Goal: Task Accomplishment & Management: Complete application form

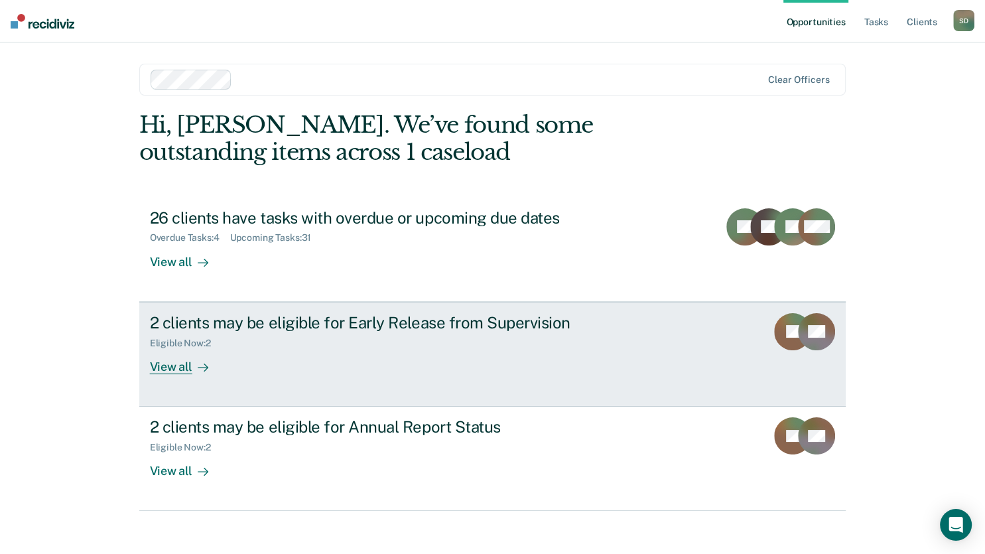
click at [783, 341] on rect at bounding box center [792, 331] width 37 height 37
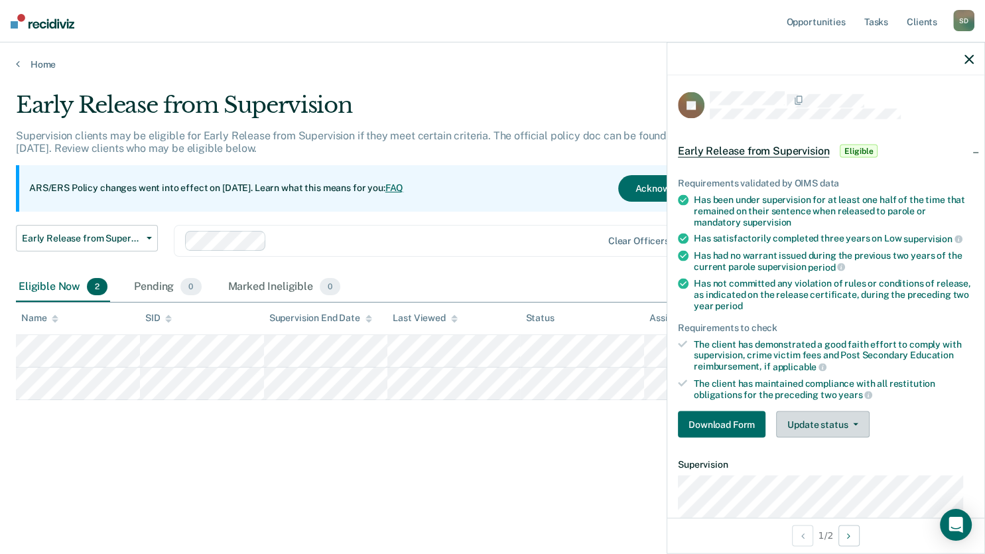
click at [832, 425] on button "Update status" at bounding box center [823, 424] width 94 height 27
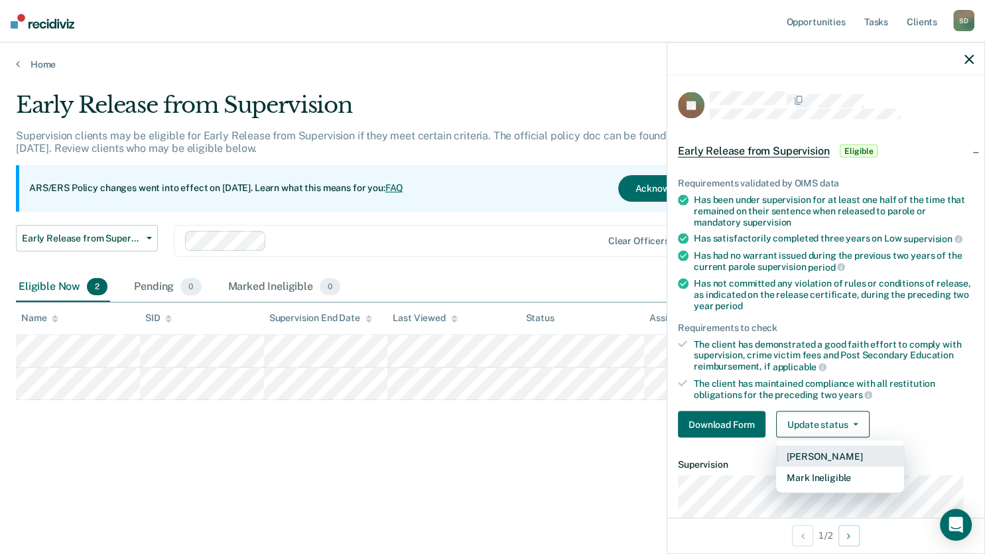
click at [861, 451] on button "[PERSON_NAME]" at bounding box center [840, 456] width 128 height 21
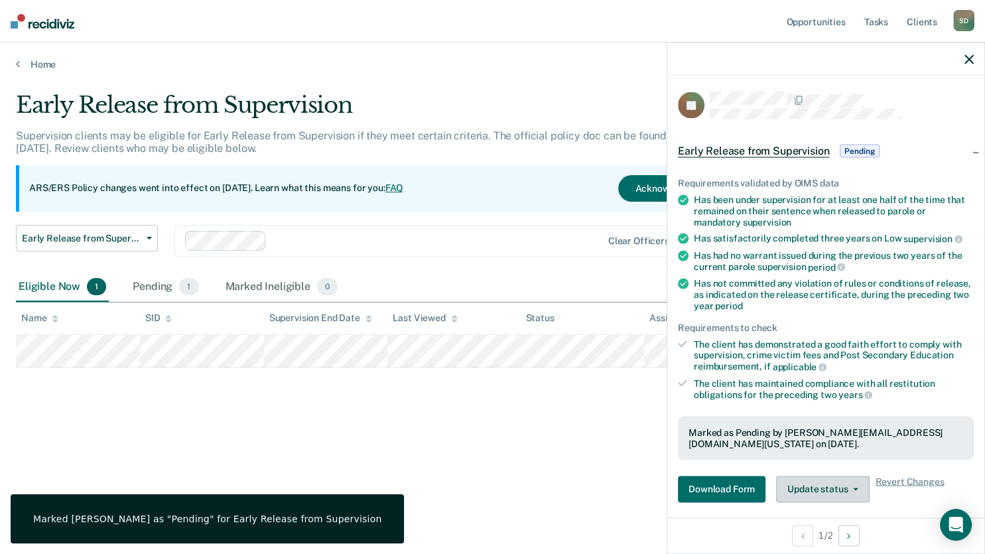
click at [826, 490] on button "Update status" at bounding box center [823, 489] width 94 height 27
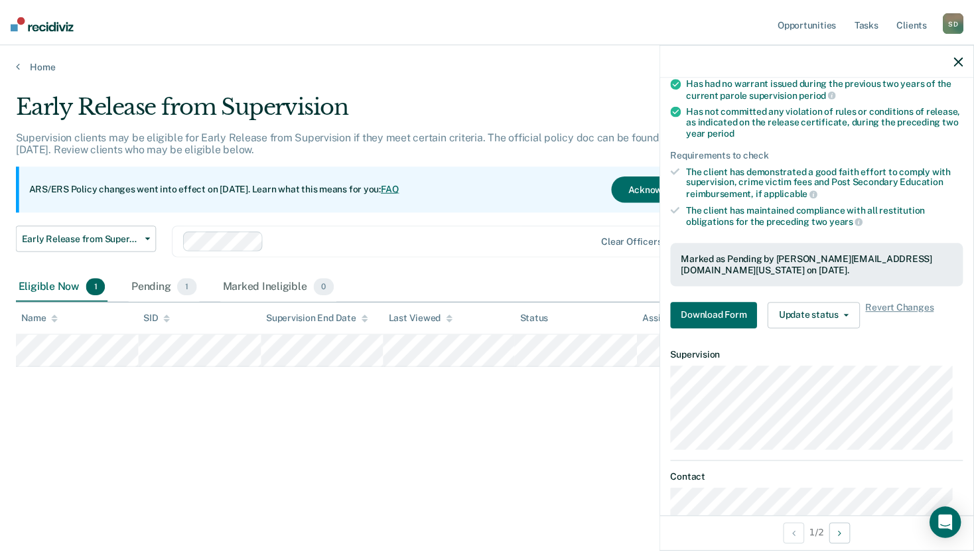
scroll to position [153, 0]
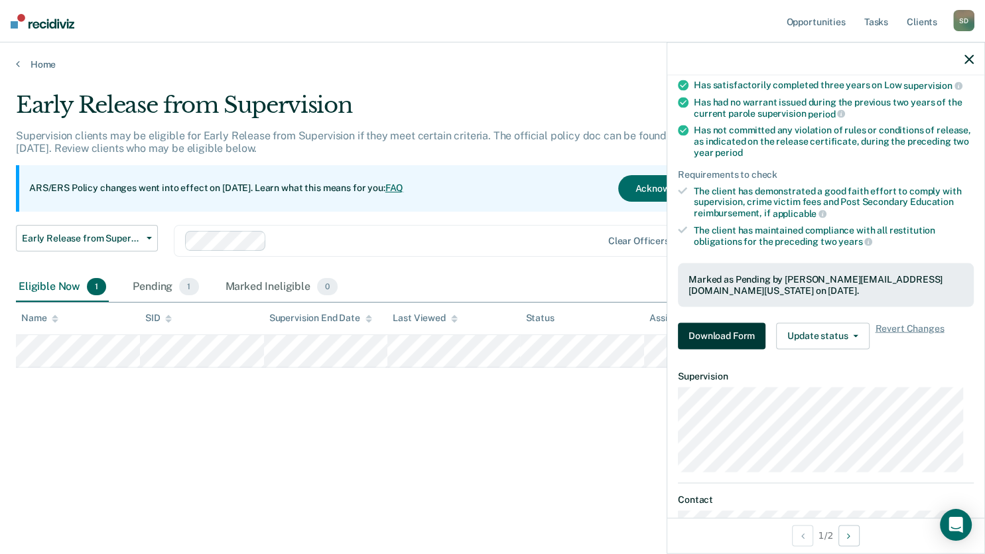
click at [722, 334] on button "Download Form" at bounding box center [722, 335] width 88 height 27
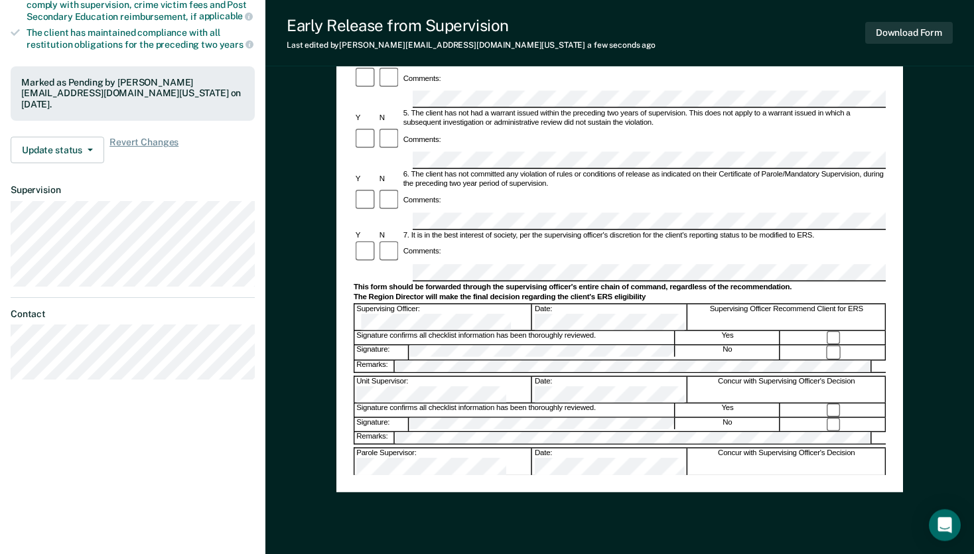
scroll to position [356, 0]
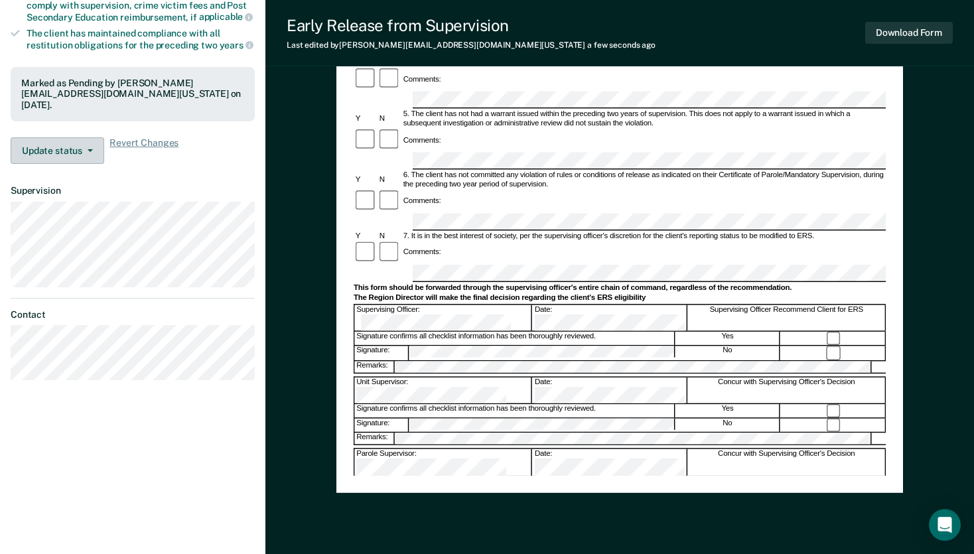
click at [66, 141] on button "Update status" at bounding box center [58, 150] width 94 height 27
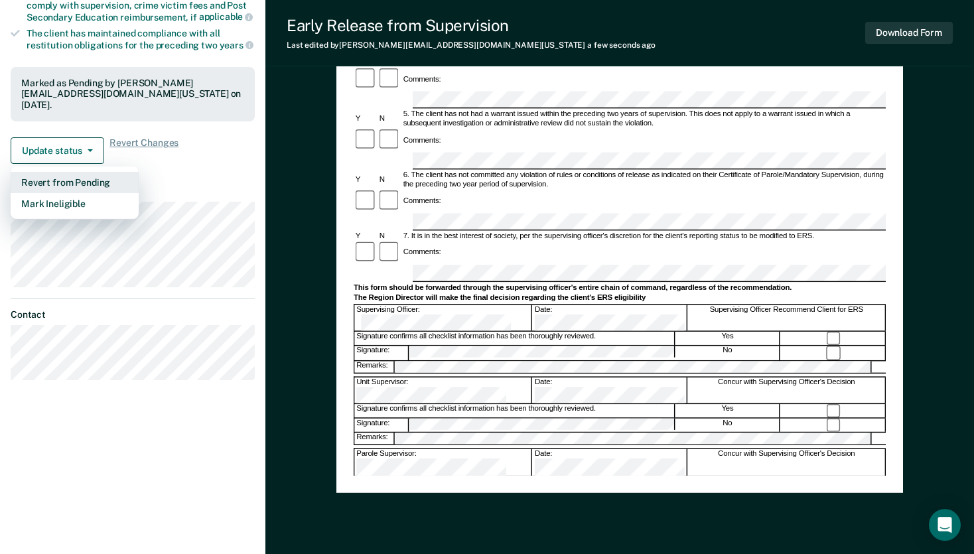
click at [78, 172] on button "Revert from Pending" at bounding box center [75, 182] width 128 height 21
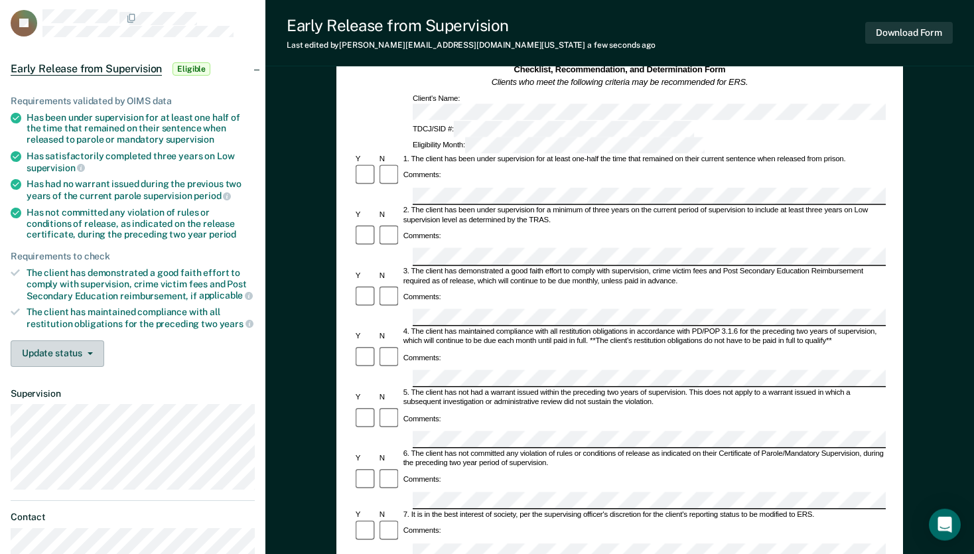
scroll to position [0, 0]
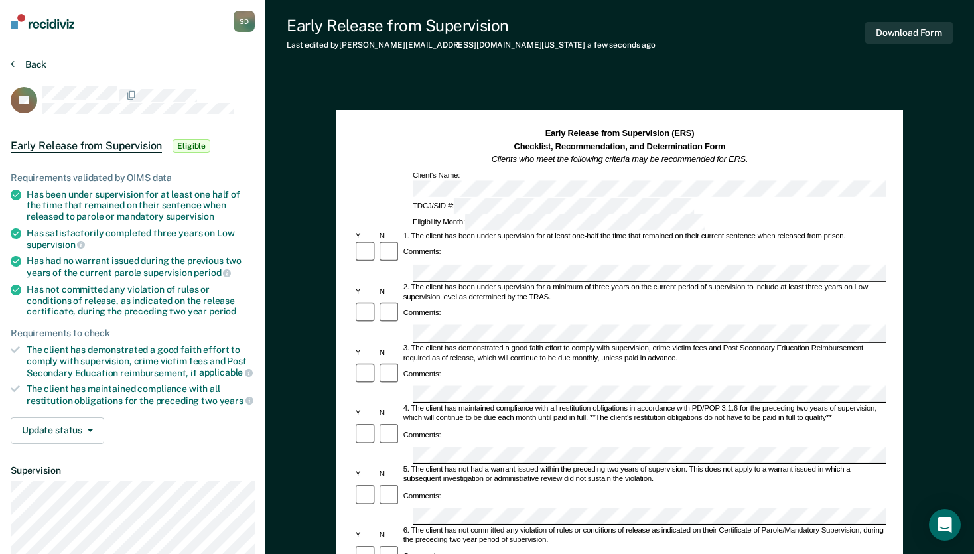
click at [38, 66] on button "Back" at bounding box center [29, 64] width 36 height 12
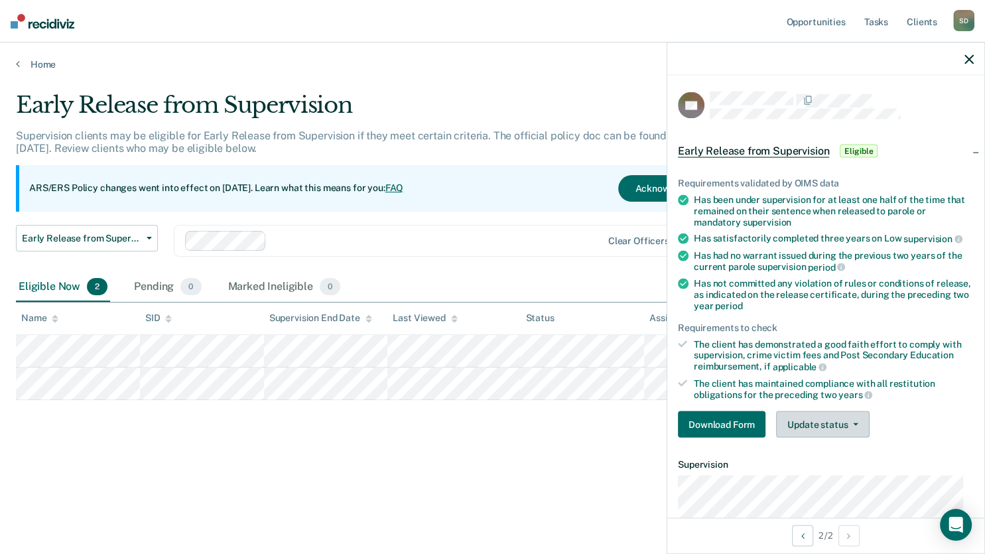
click at [833, 429] on button "Update status" at bounding box center [823, 424] width 94 height 27
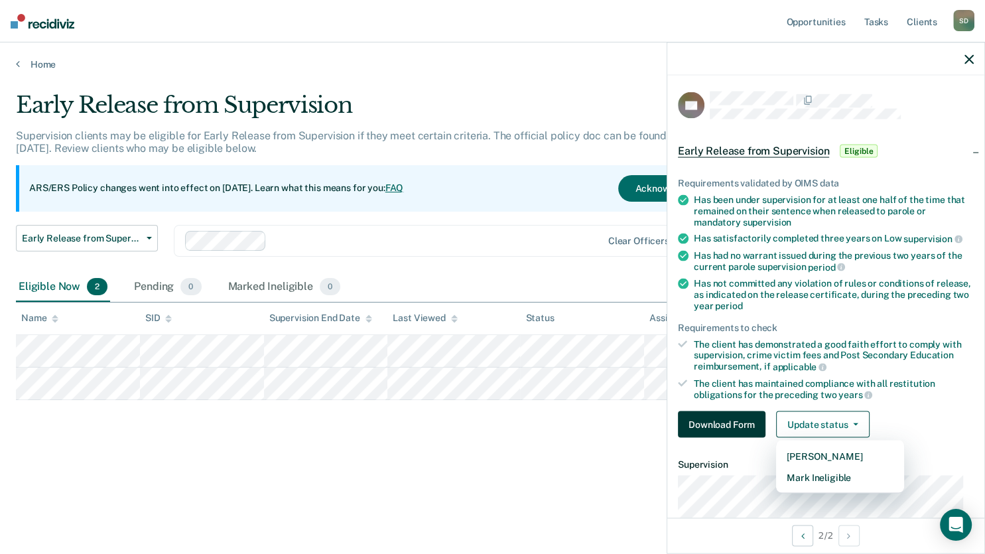
click at [752, 421] on button "Download Form" at bounding box center [722, 424] width 88 height 27
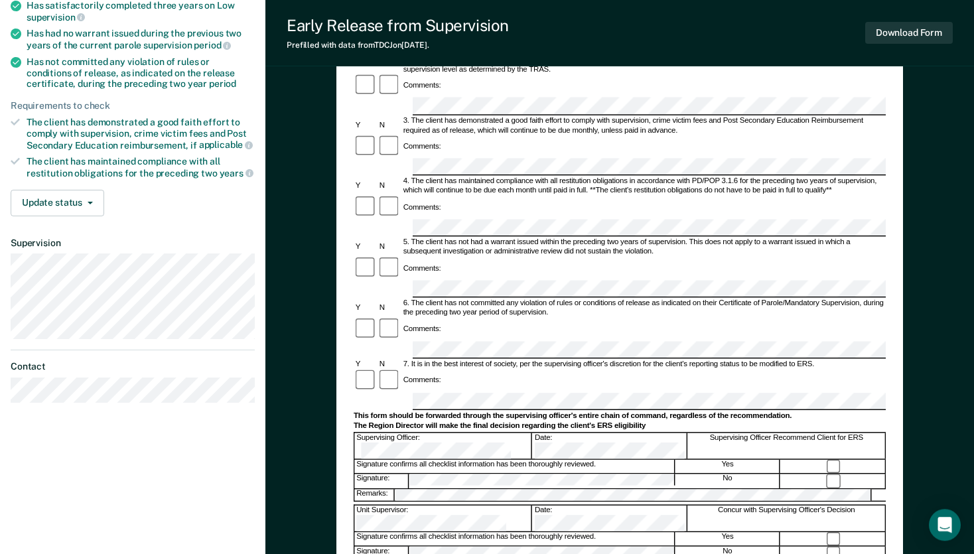
scroll to position [240, 0]
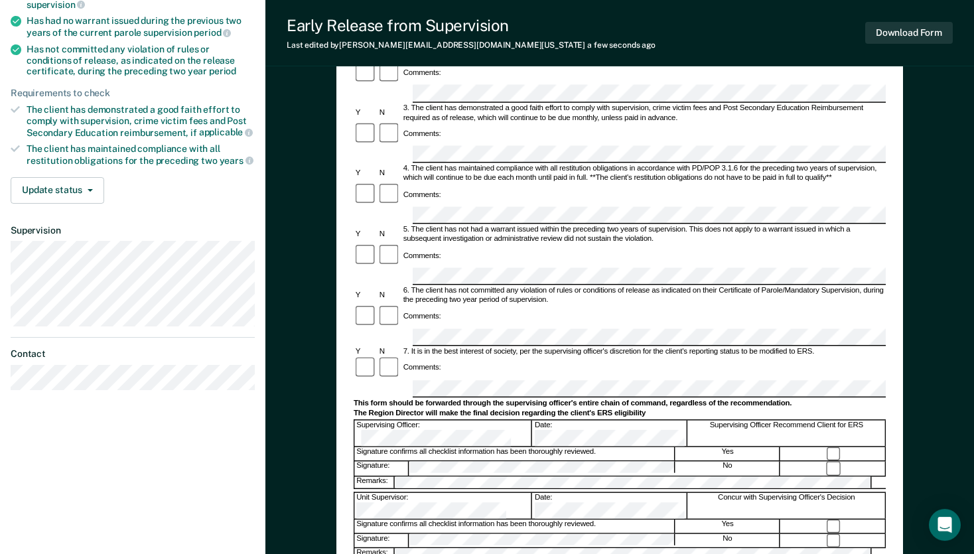
click at [705, 519] on div "Yes" at bounding box center [727, 526] width 105 height 14
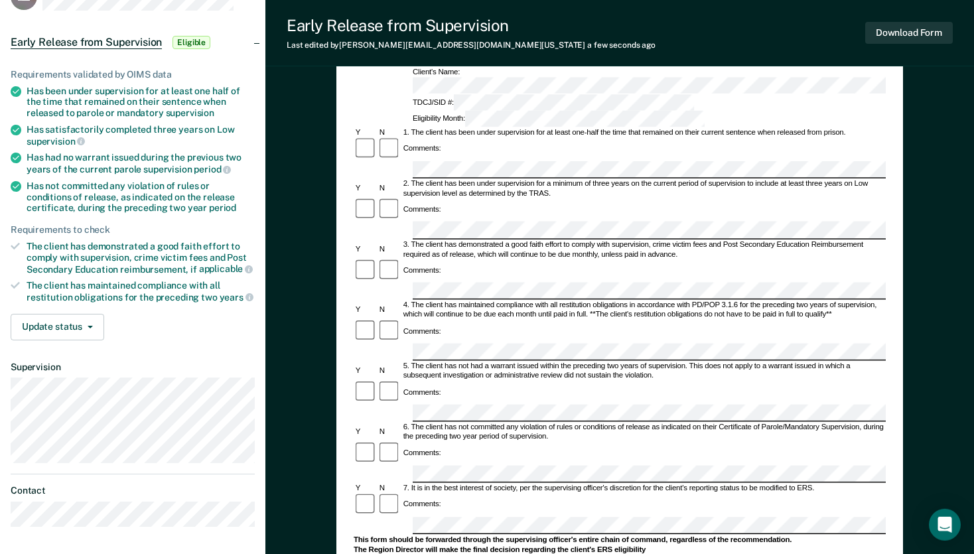
scroll to position [103, 0]
click at [54, 314] on button "Update status" at bounding box center [58, 327] width 94 height 27
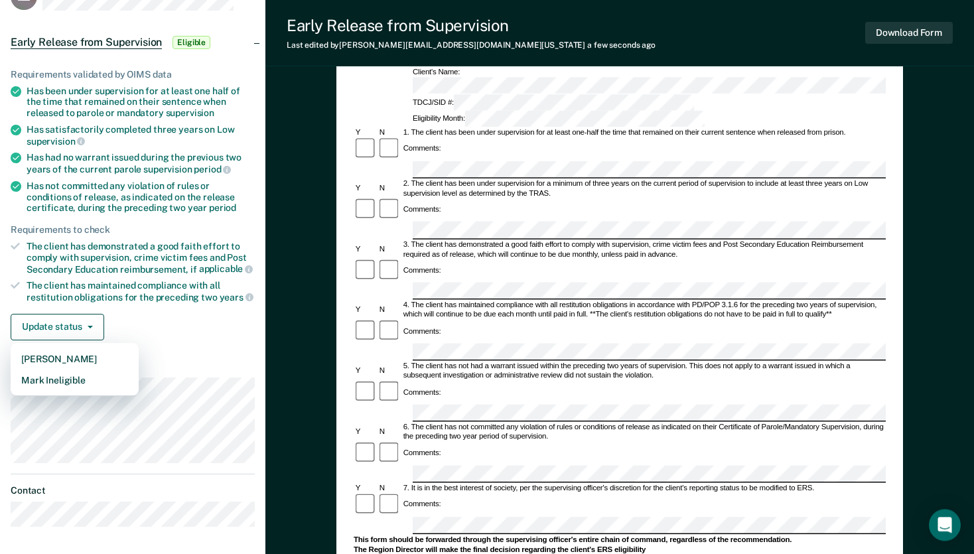
click at [180, 322] on div "Update status [PERSON_NAME] Mark Ineligible" at bounding box center [133, 327] width 244 height 27
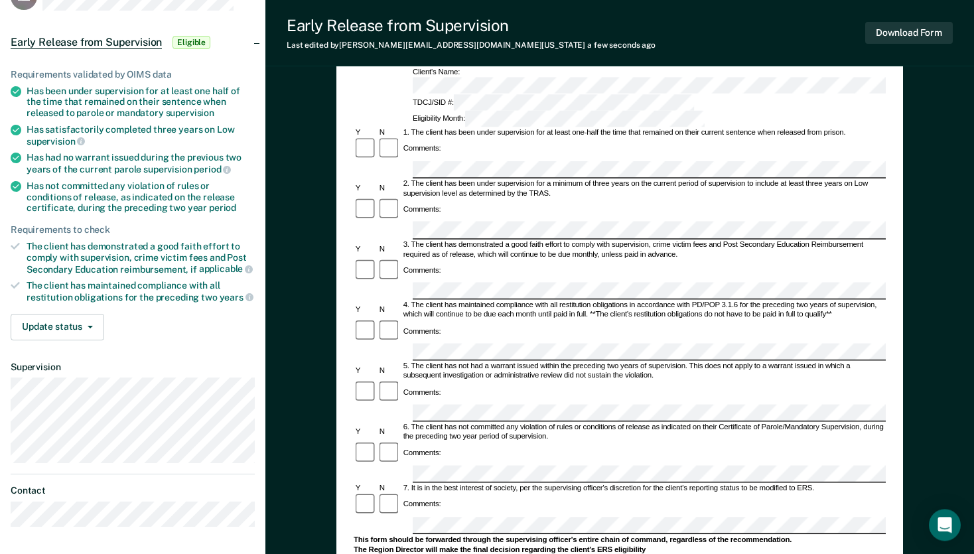
click at [176, 38] on span "Eligible" at bounding box center [191, 42] width 38 height 13
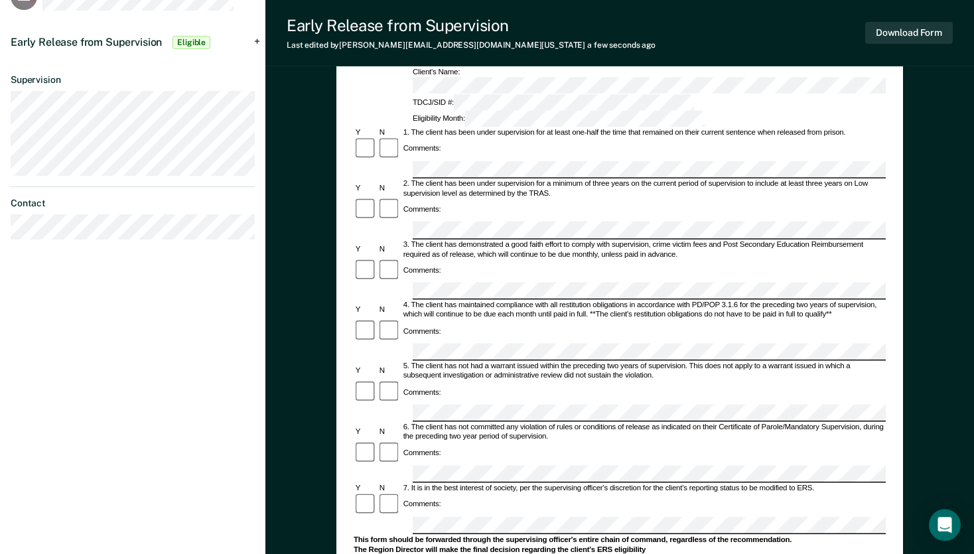
click at [178, 41] on span "Eligible" at bounding box center [191, 42] width 38 height 13
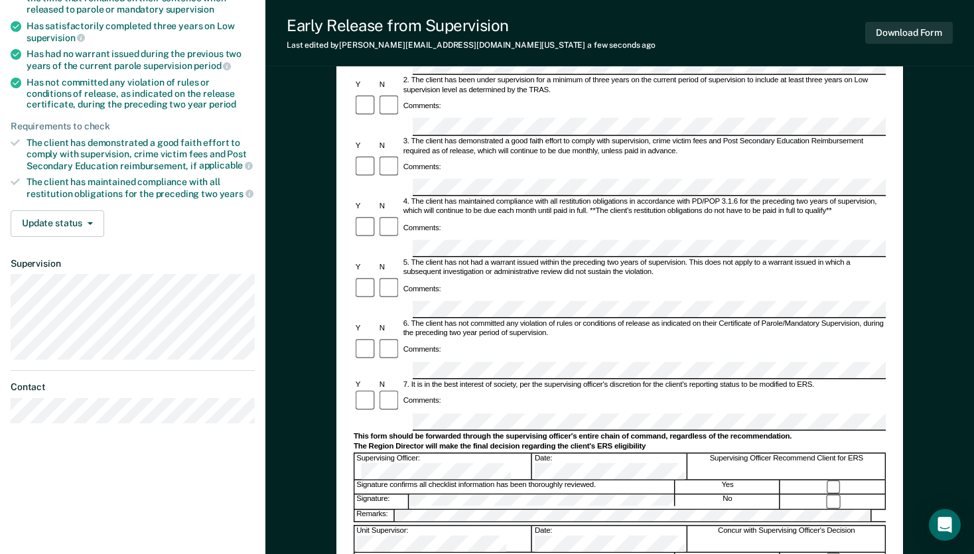
scroll to position [212, 0]
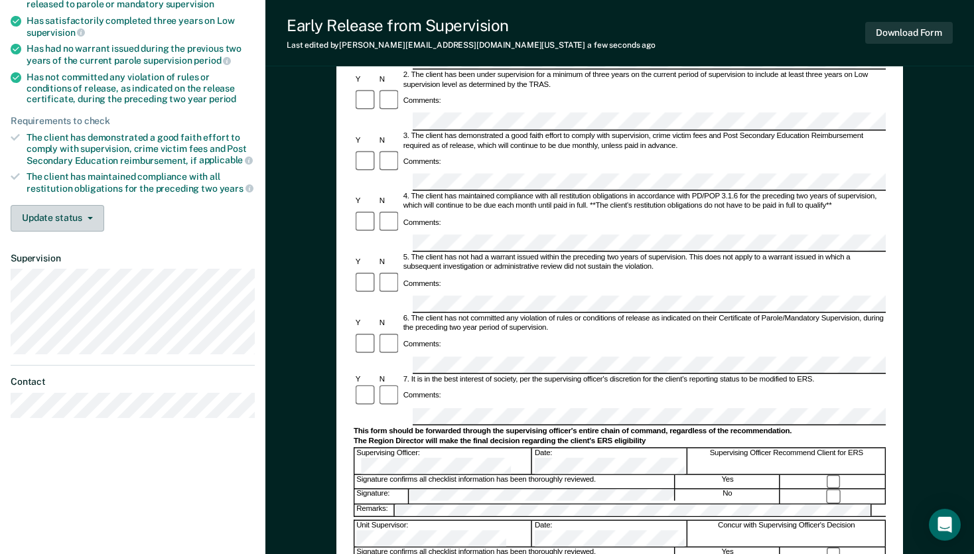
click at [94, 214] on button "Update status" at bounding box center [58, 218] width 94 height 27
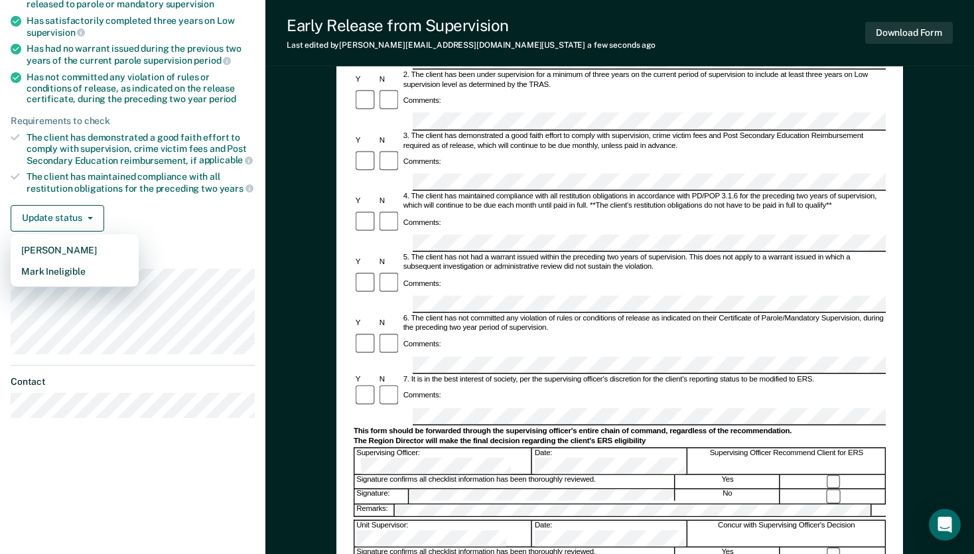
click at [183, 185] on div "The client has maintained compliance with all restitution obligations for the p…" at bounding box center [141, 182] width 228 height 23
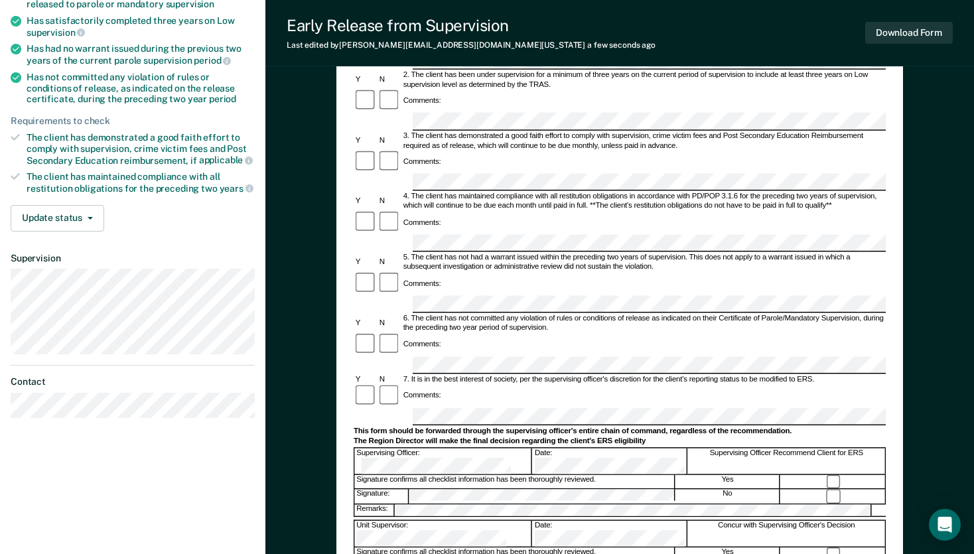
click at [147, 79] on div "Has not committed any violation of rules or conditions of release, as indicated…" at bounding box center [141, 88] width 228 height 33
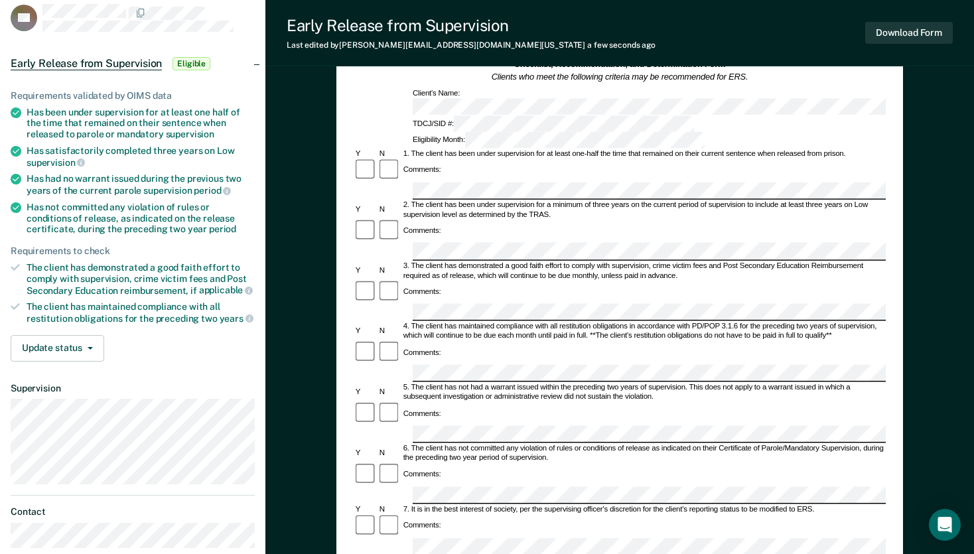
scroll to position [0, 0]
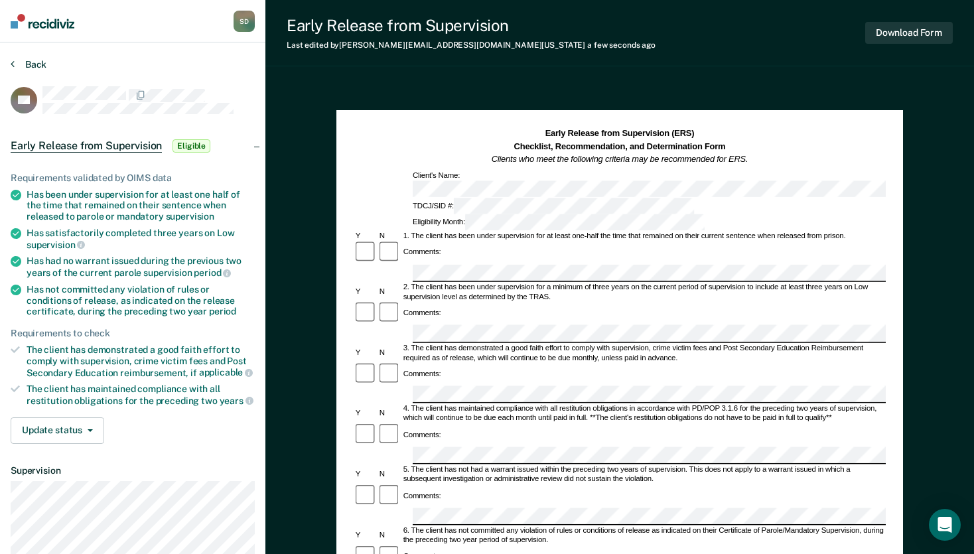
click at [33, 62] on button "Back" at bounding box center [29, 64] width 36 height 12
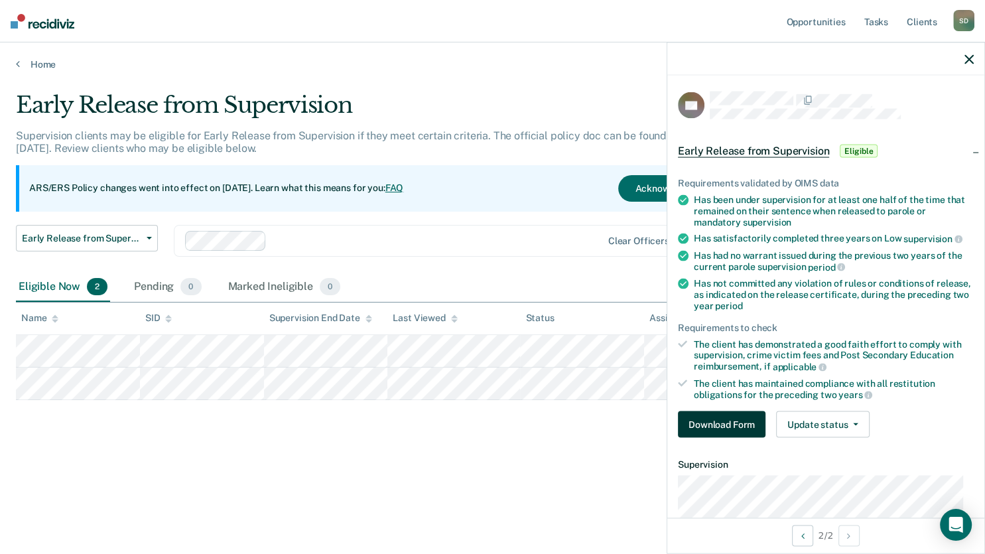
click at [750, 421] on button "Download Form" at bounding box center [722, 424] width 88 height 27
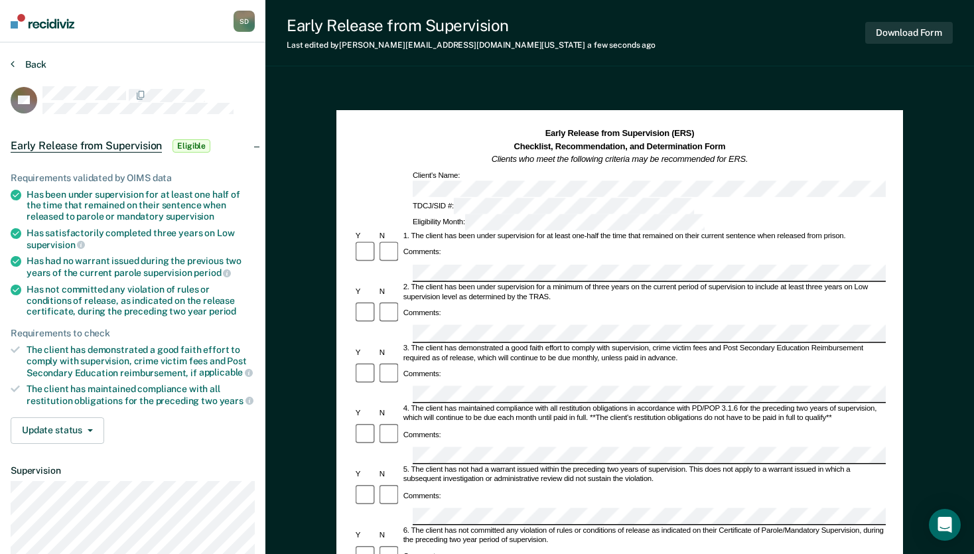
click at [29, 64] on button "Back" at bounding box center [29, 64] width 36 height 12
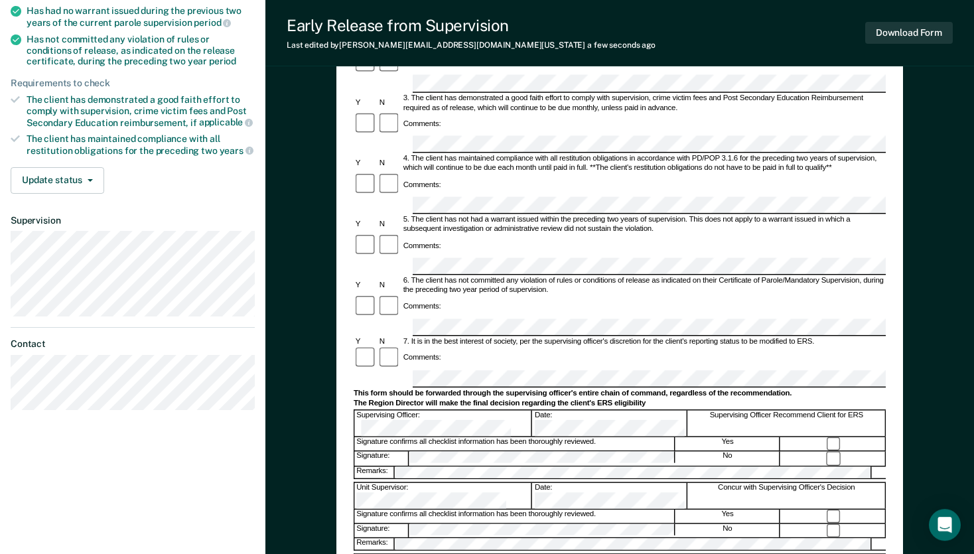
scroll to position [225, 0]
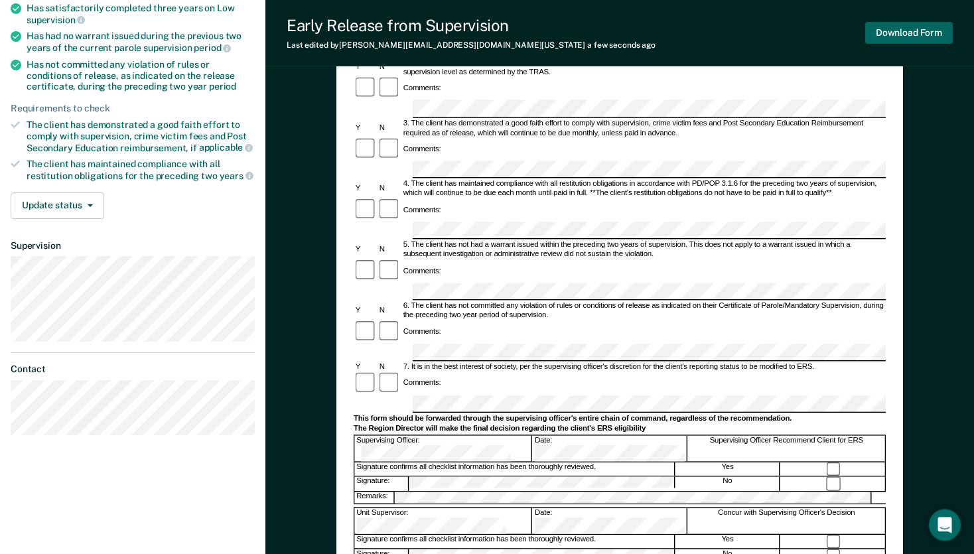
click at [904, 33] on button "Download Form" at bounding box center [909, 33] width 88 height 22
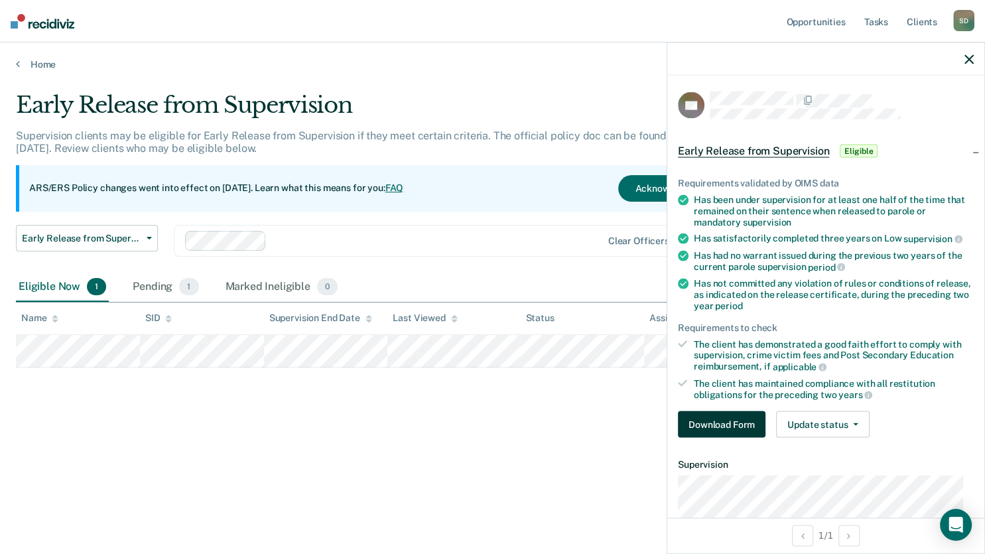
click at [724, 423] on button "Download Form" at bounding box center [722, 424] width 88 height 27
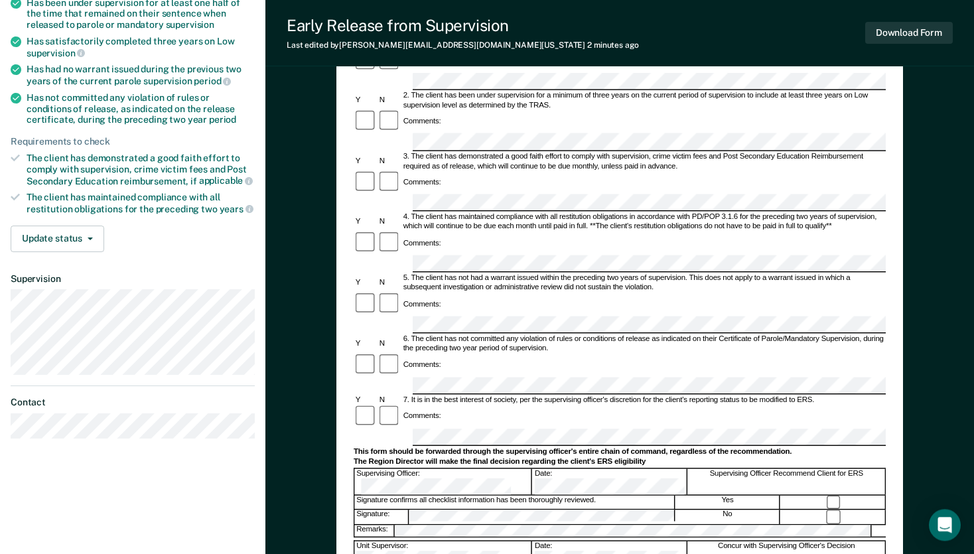
scroll to position [192, 0]
click at [901, 34] on button "Download Form" at bounding box center [909, 33] width 88 height 22
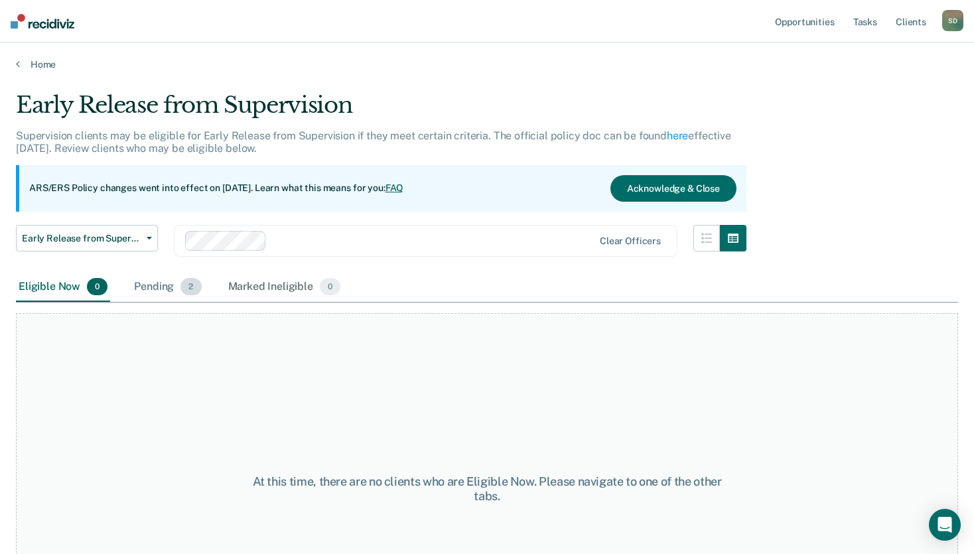
click at [172, 288] on div "Pending 2" at bounding box center [167, 287] width 72 height 29
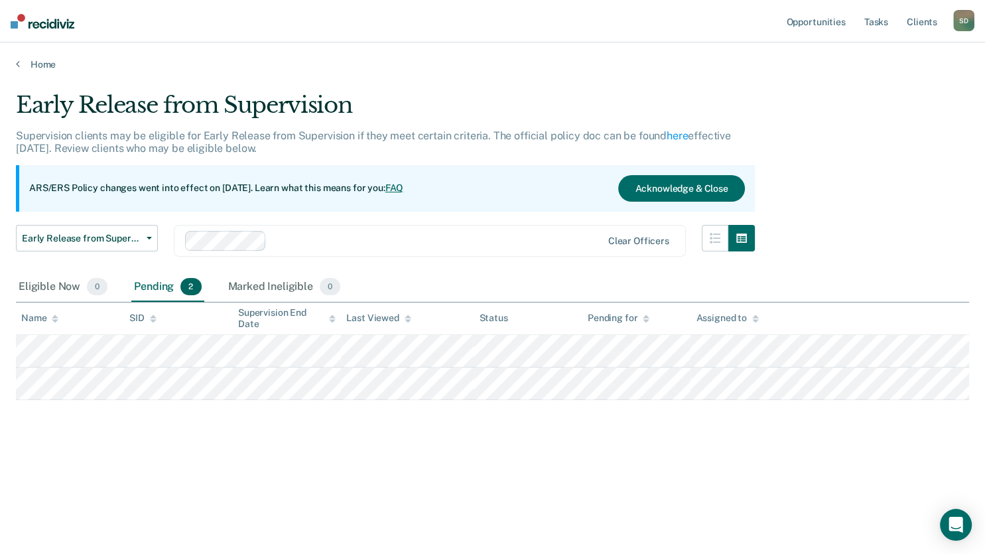
click at [79, 448] on div "Early Release from Supervision Supervision clients may be eligible for Early Re…" at bounding box center [492, 273] width 953 height 363
click at [404, 190] on link "FAQ" at bounding box center [394, 187] width 19 height 11
